Goal: Information Seeking & Learning: Learn about a topic

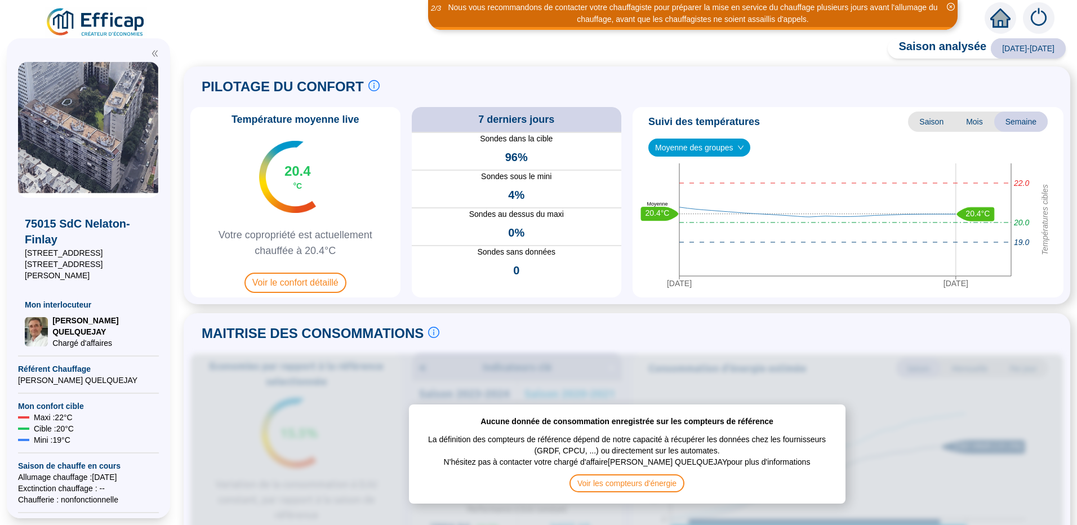
click at [873, 395] on div "Aucune donnée de consommation enregistrée sur les compteurs de référence La déf…" at bounding box center [626, 454] width 873 height 201
click at [826, 336] on div "MAITRISE DES CONSOMMATIONS Les consommations d'énergie proviennent des fourniss…" at bounding box center [626, 333] width 873 height 27
click at [744, 147] on div "Moyenne des groupes" at bounding box center [700, 148] width 102 height 18
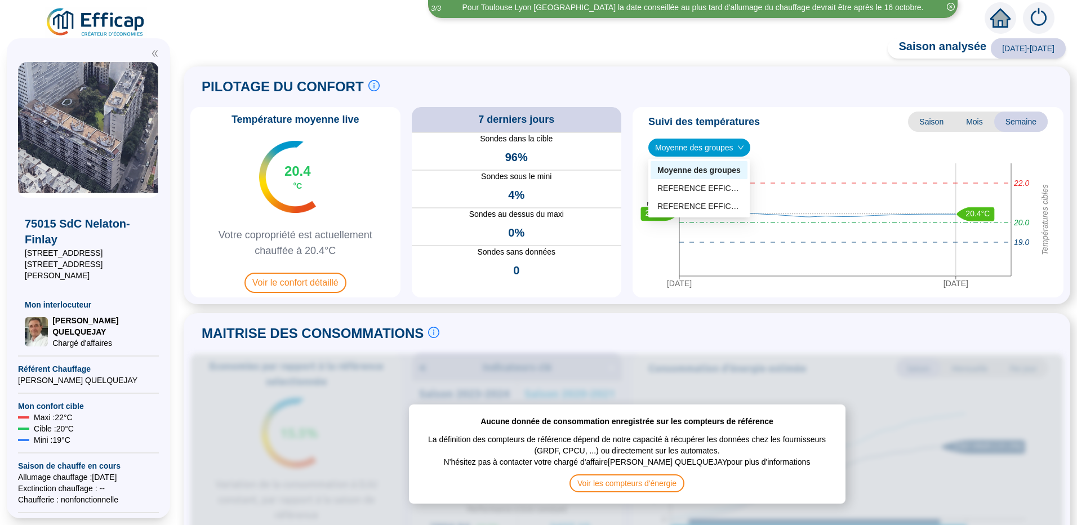
click at [742, 148] on icon "down" at bounding box center [741, 147] width 7 height 7
click at [741, 148] on icon "down" at bounding box center [741, 147] width 6 height 4
click at [761, 90] on div "PILOTAGE DU CONFORT Le pilotage du confort est fondamental pour le confort de t…" at bounding box center [626, 86] width 873 height 27
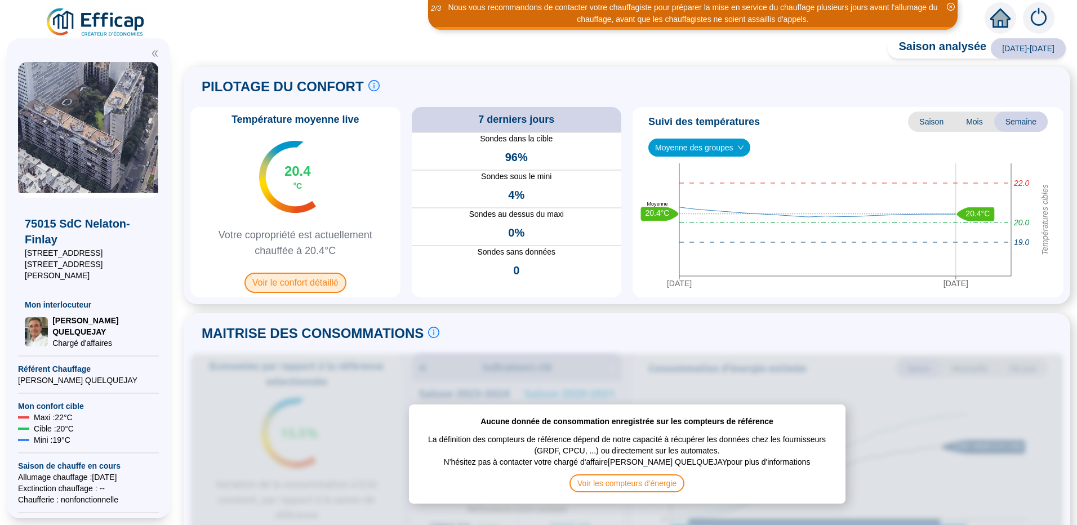
click at [307, 281] on span "Voir le confort détaillé" at bounding box center [296, 283] width 102 height 20
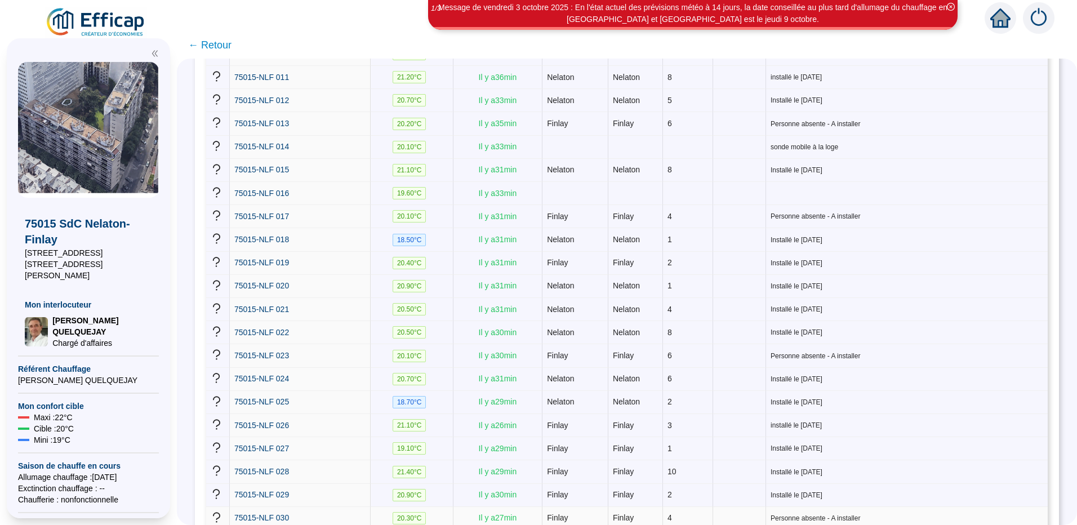
scroll to position [507, 0]
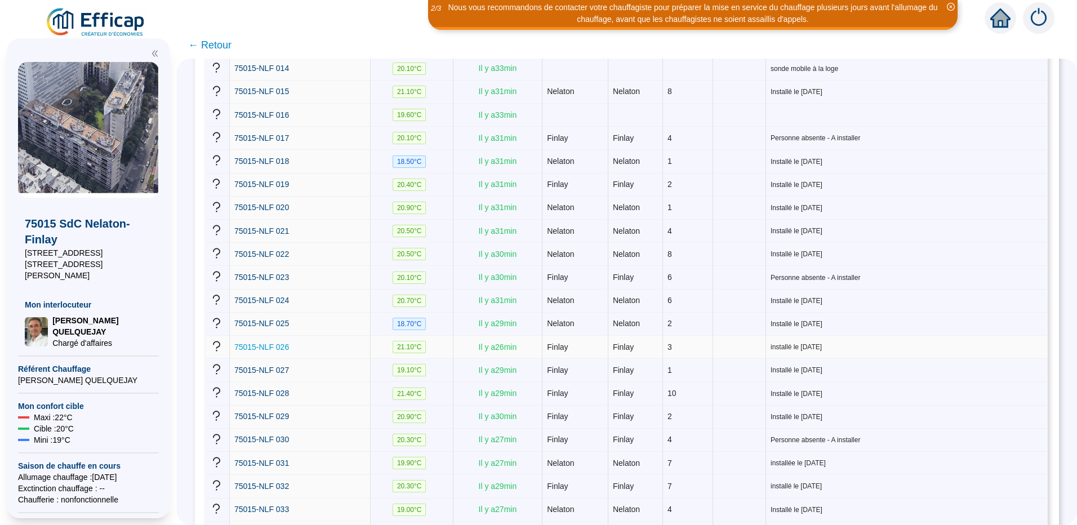
click at [272, 343] on span "75015-NLF 026" at bounding box center [261, 347] width 55 height 9
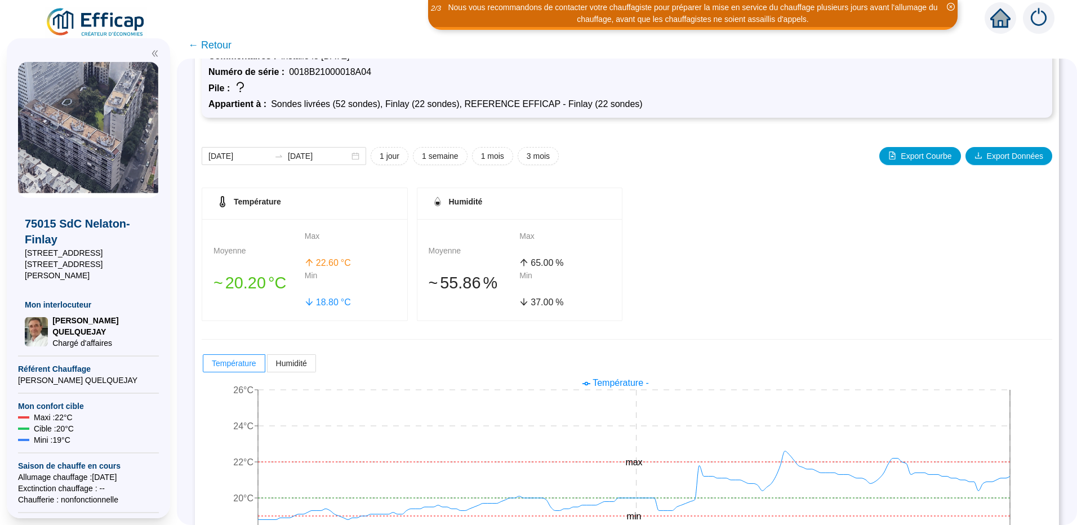
scroll to position [100, 0]
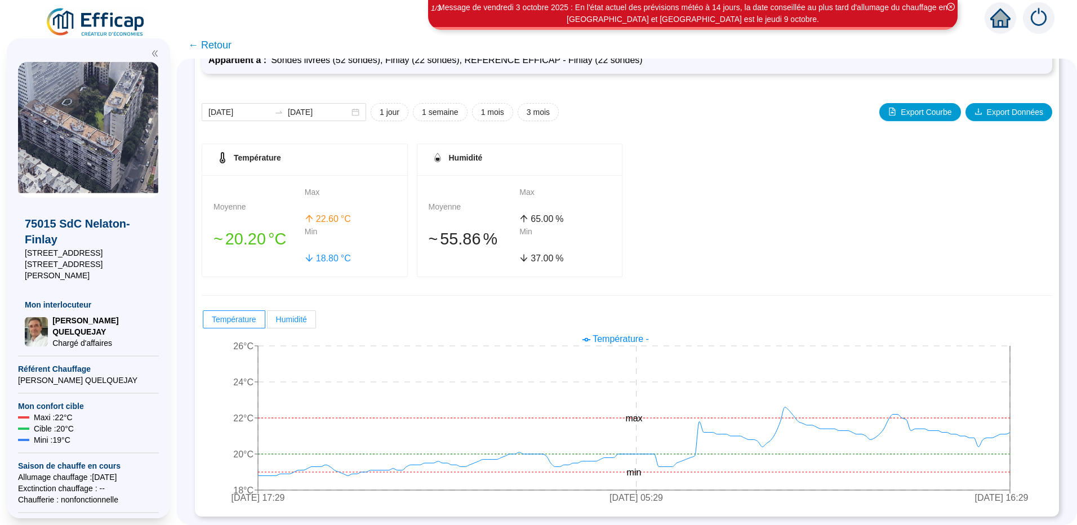
click at [307, 317] on span "Humidité" at bounding box center [291, 319] width 31 height 9
click at [268, 322] on input "Humidité" at bounding box center [268, 322] width 0 height 0
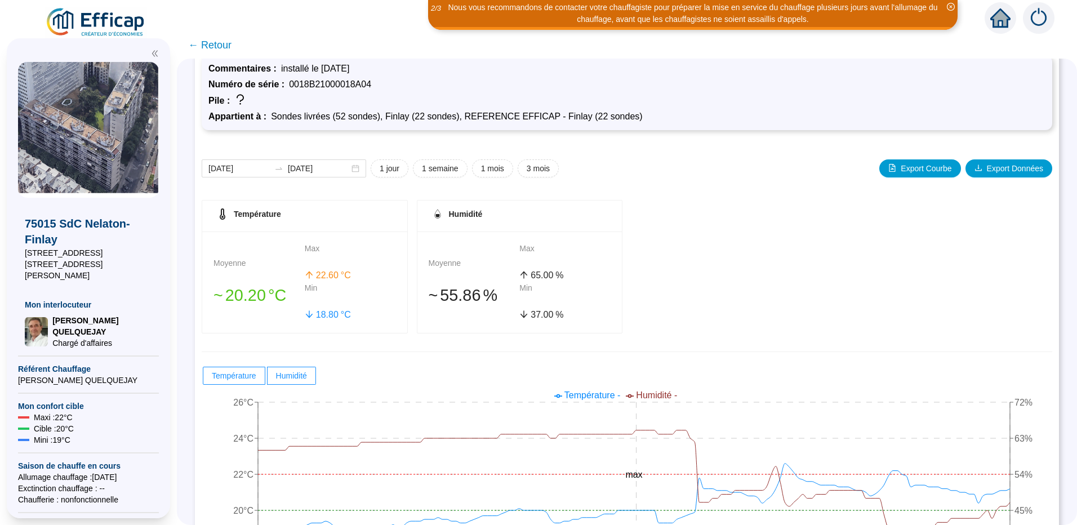
scroll to position [0, 0]
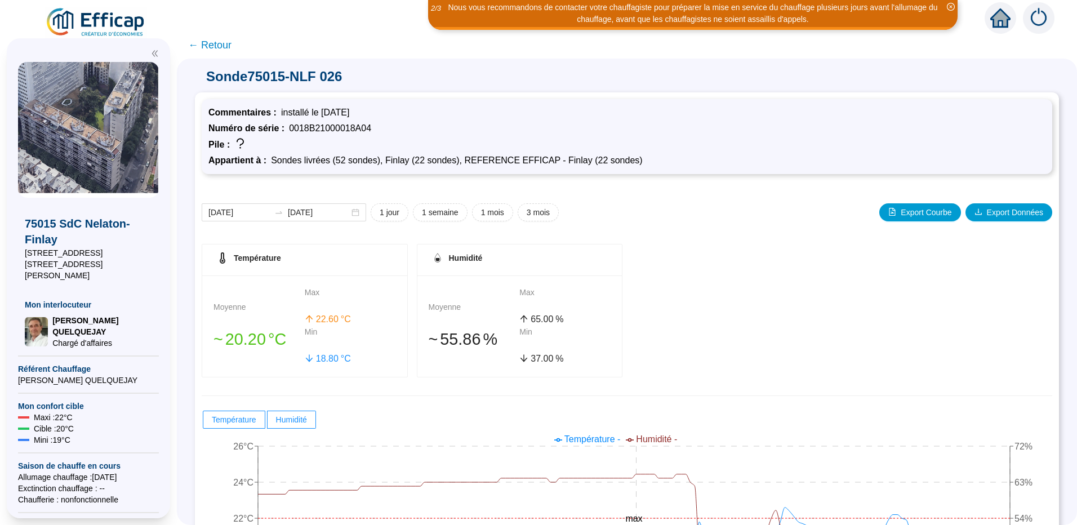
click at [1005, 23] on icon "home" at bounding box center [1001, 18] width 20 height 16
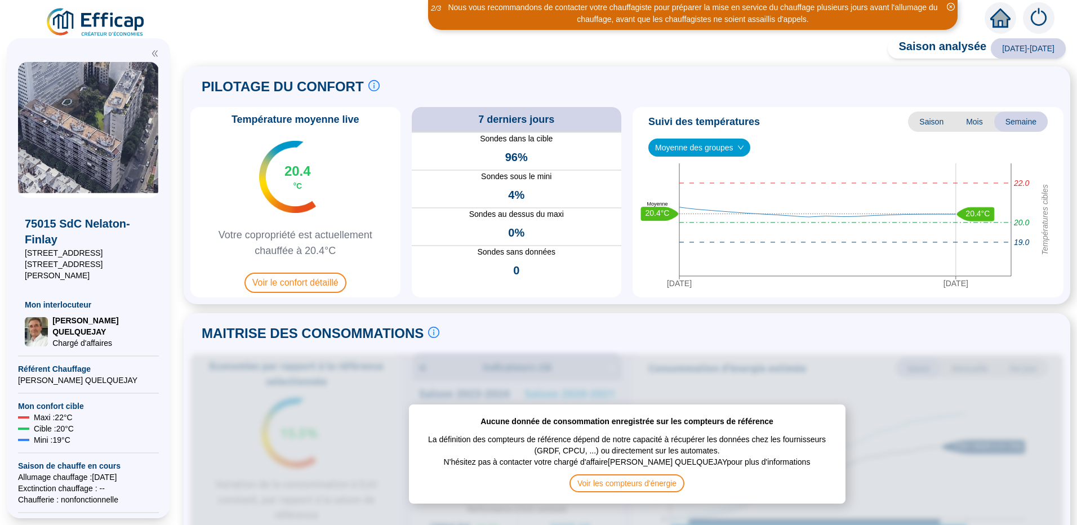
scroll to position [169, 0]
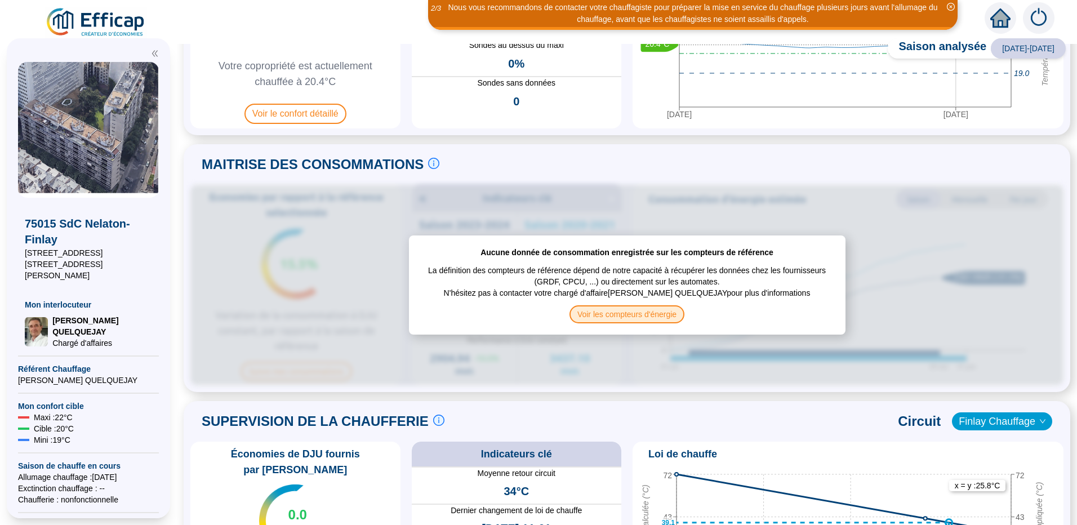
click at [618, 309] on span "Voir les compteurs d'énergie" at bounding box center [627, 314] width 115 height 18
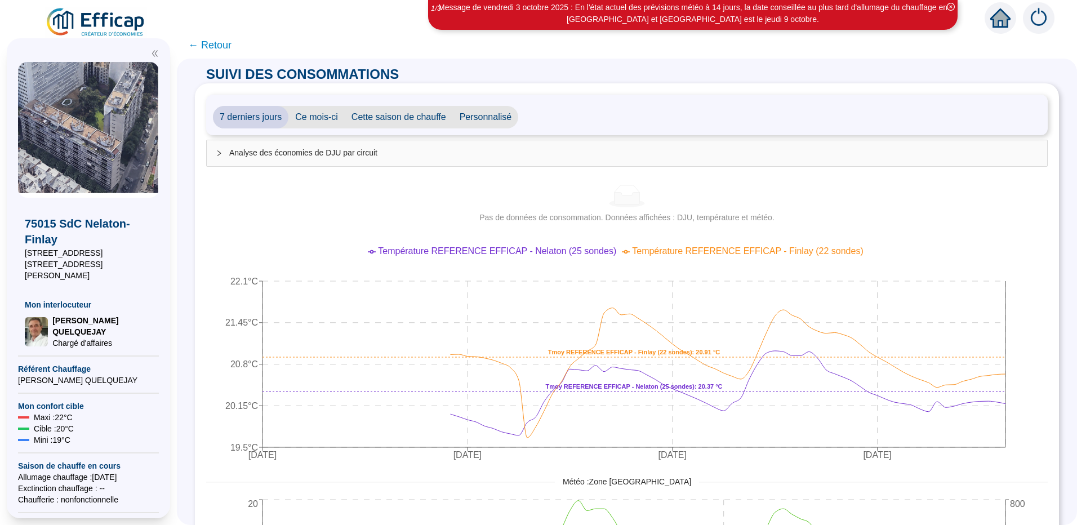
click at [211, 46] on span "← Retour" at bounding box center [209, 45] width 43 height 16
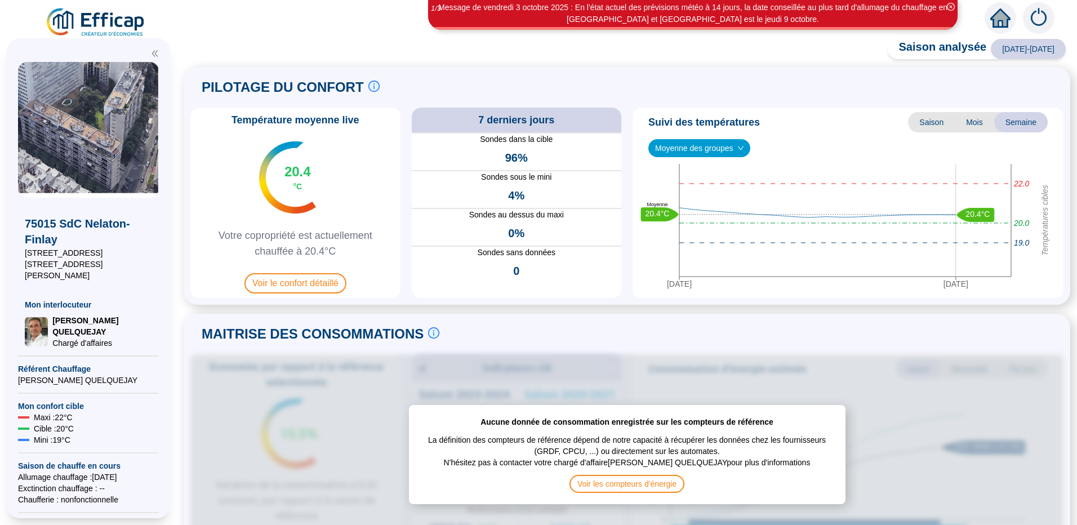
scroll to position [56, 0]
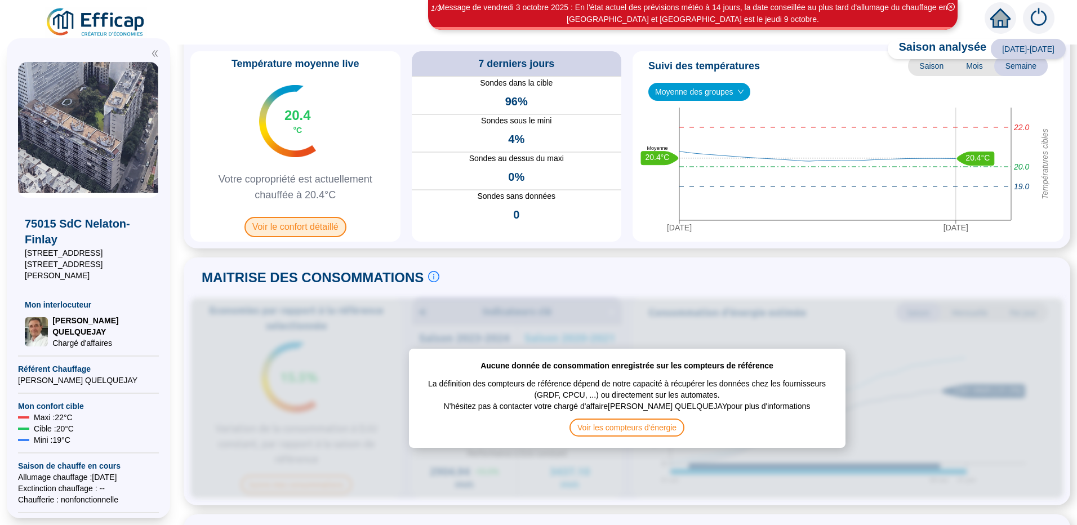
click at [304, 224] on span "Voir le confort détaillé" at bounding box center [296, 227] width 102 height 20
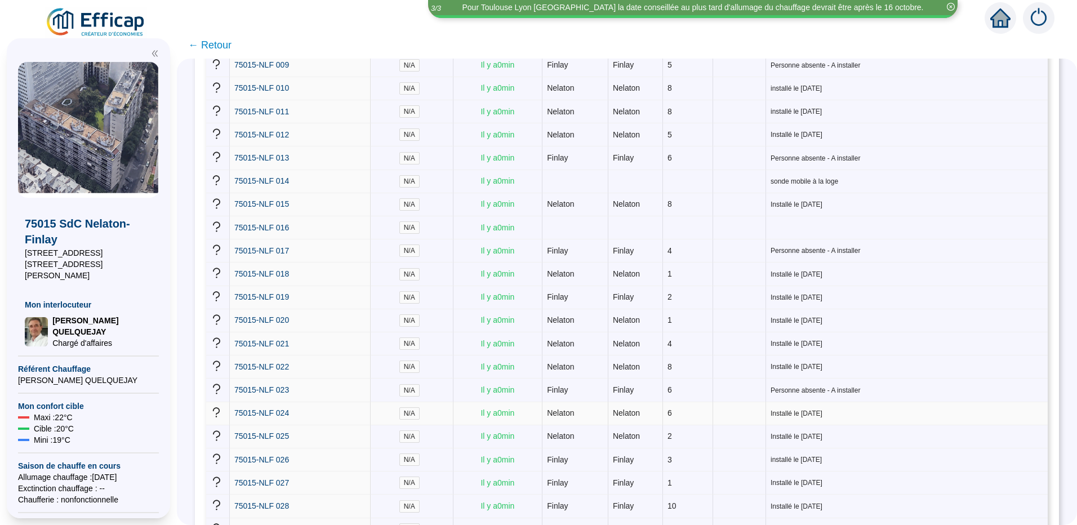
scroll to position [451, 0]
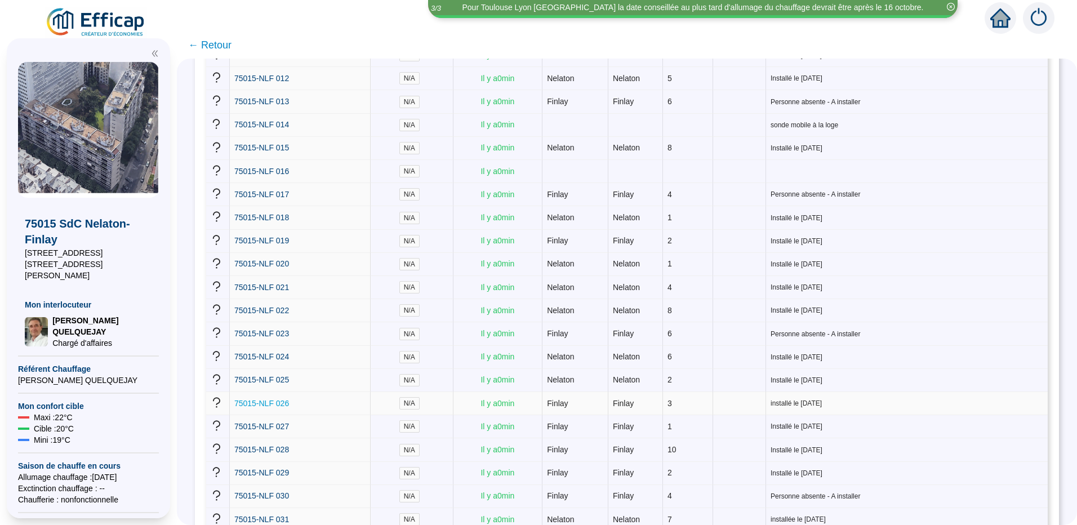
click at [282, 399] on span "75015-NLF 026" at bounding box center [261, 403] width 55 height 9
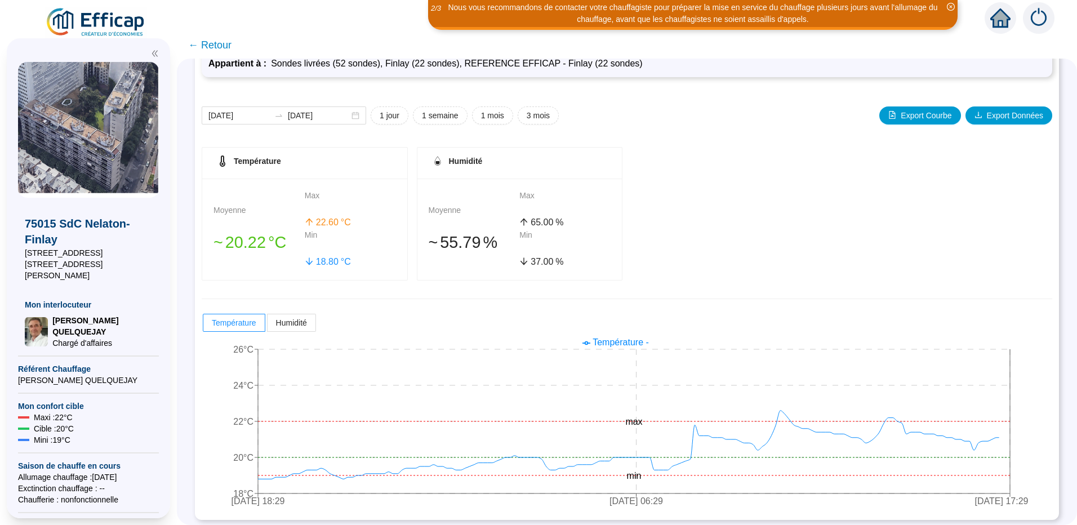
scroll to position [100, 0]
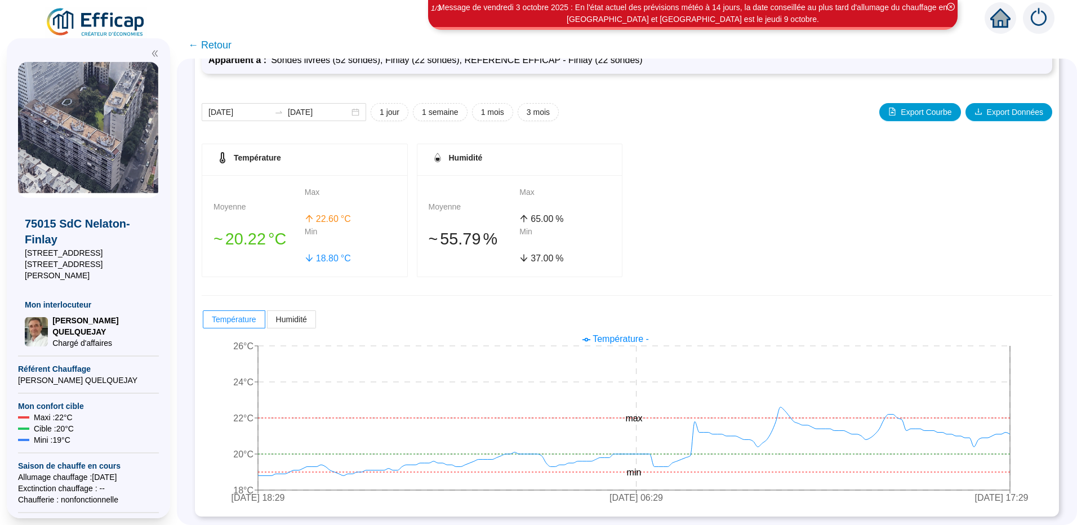
click at [1007, 24] on icon "home" at bounding box center [1001, 17] width 20 height 19
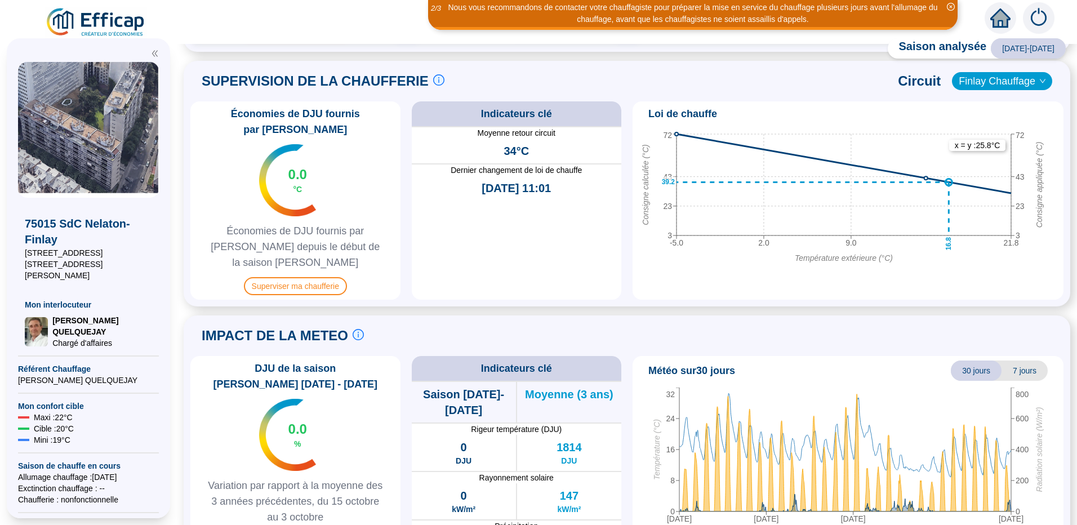
scroll to position [533, 0]
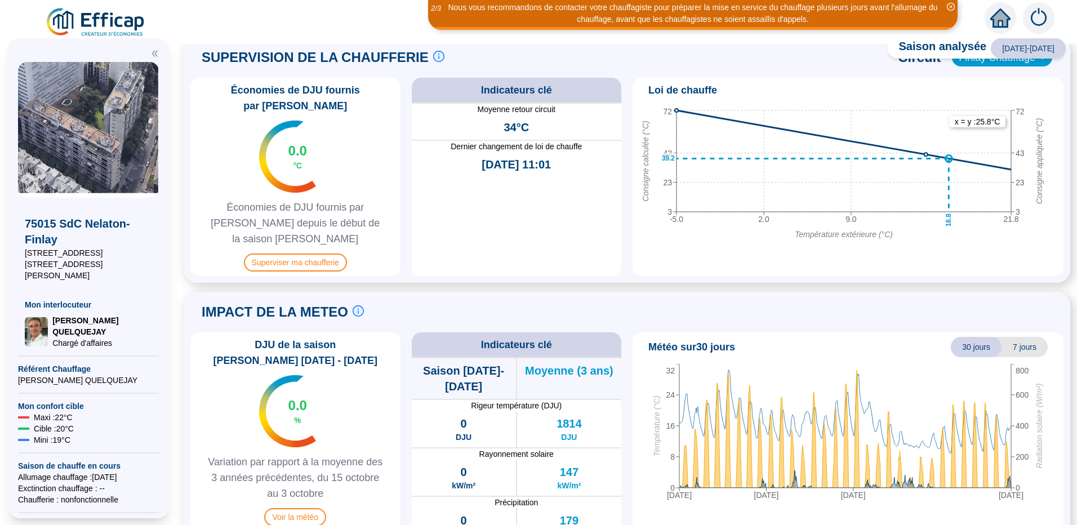
click at [1023, 337] on span "7 jours" at bounding box center [1025, 347] width 46 height 20
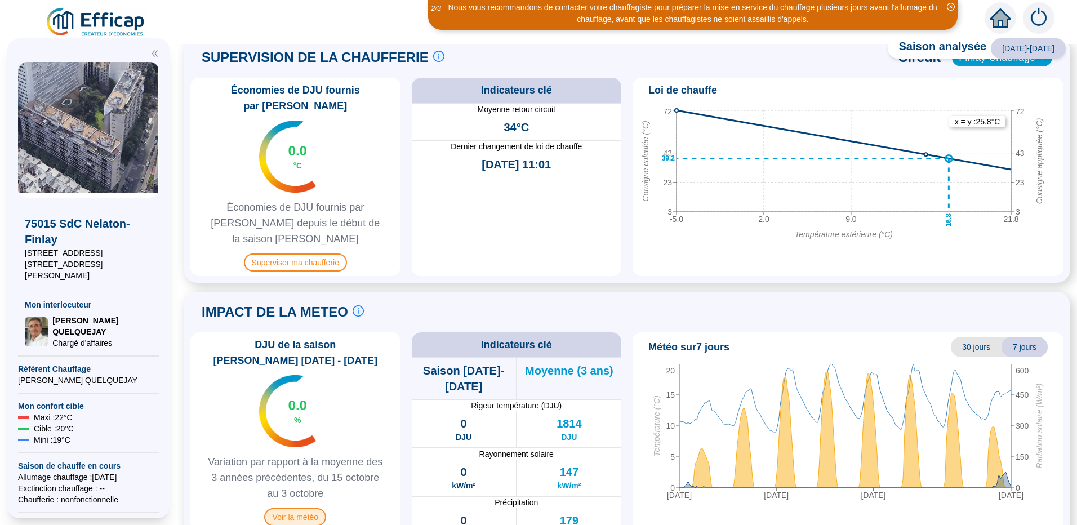
click at [301, 508] on span "Voir la météo" at bounding box center [295, 517] width 62 height 18
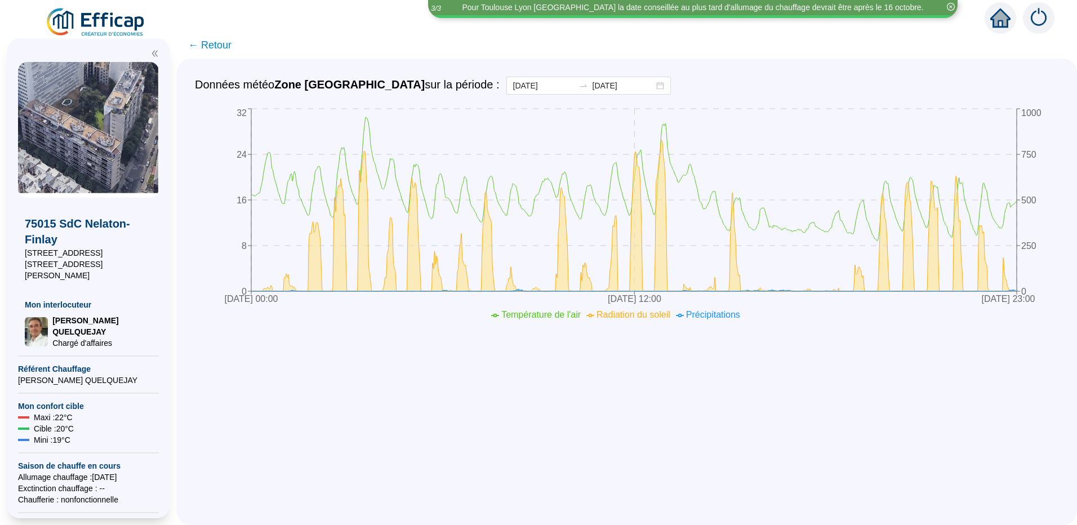
click at [1036, 22] on img at bounding box center [1039, 18] width 32 height 32
